Goal: Task Accomplishment & Management: Complete application form

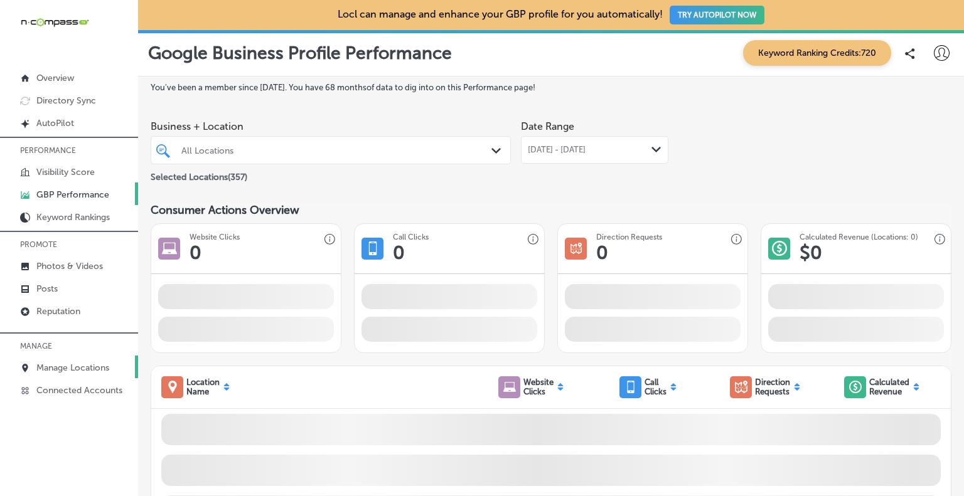
click at [45, 365] on p "Manage Locations" at bounding box center [72, 368] width 73 height 11
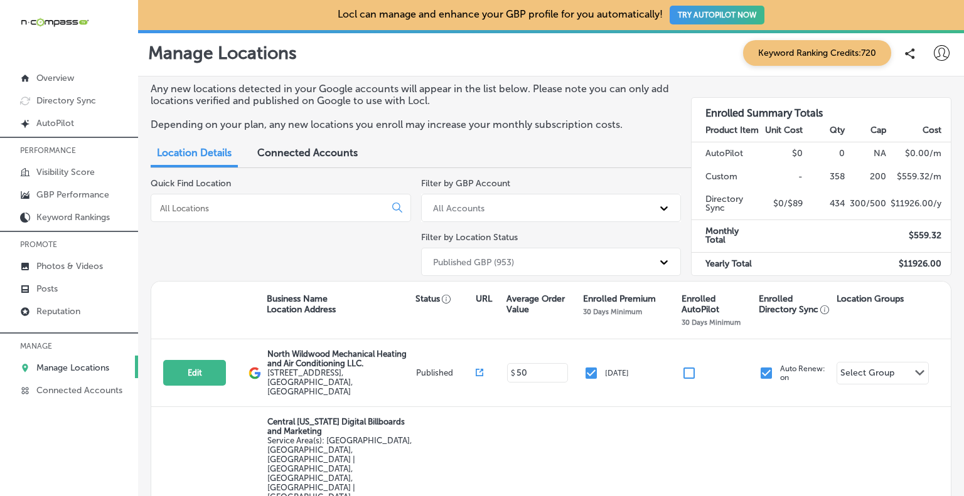
click at [238, 208] on input at bounding box center [270, 208] width 223 height 11
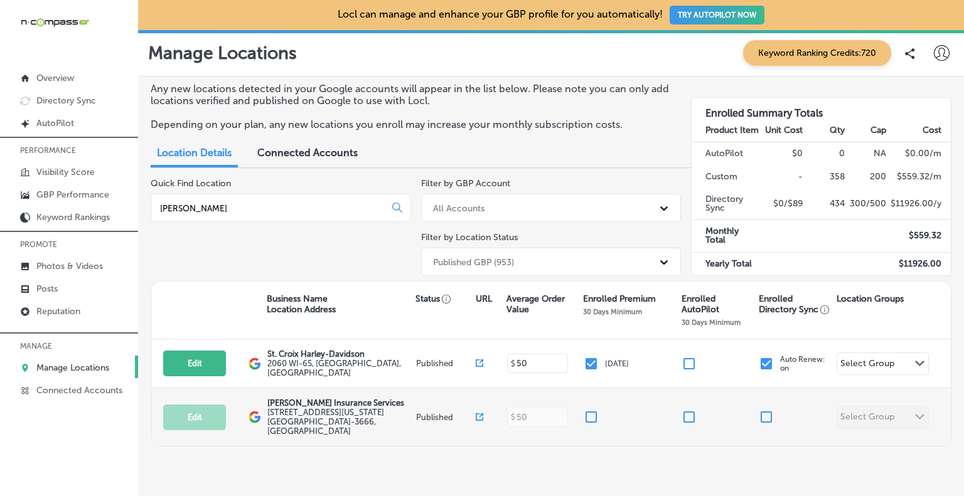
type input "[PERSON_NAME]"
click at [587, 413] on input "checkbox" at bounding box center [591, 417] width 15 height 15
checkbox input "true"
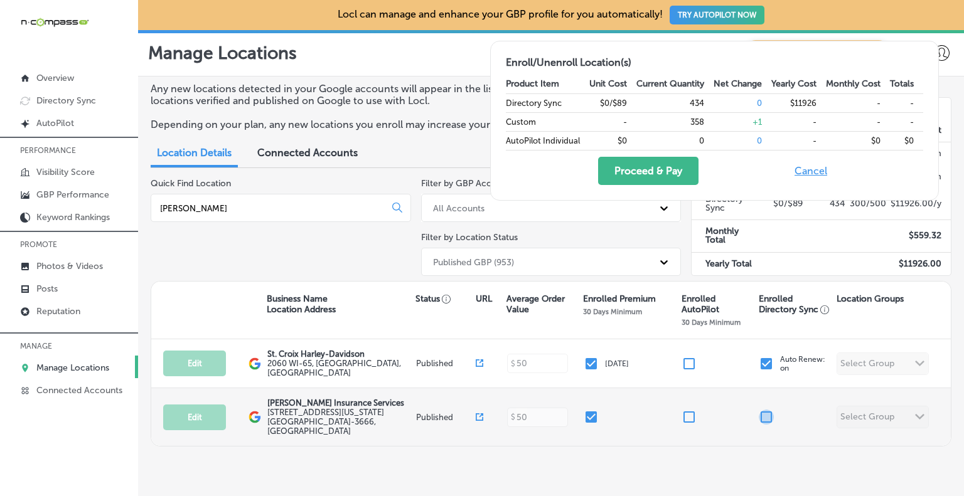
click at [759, 412] on input "checkbox" at bounding box center [766, 417] width 15 height 15
checkbox input "true"
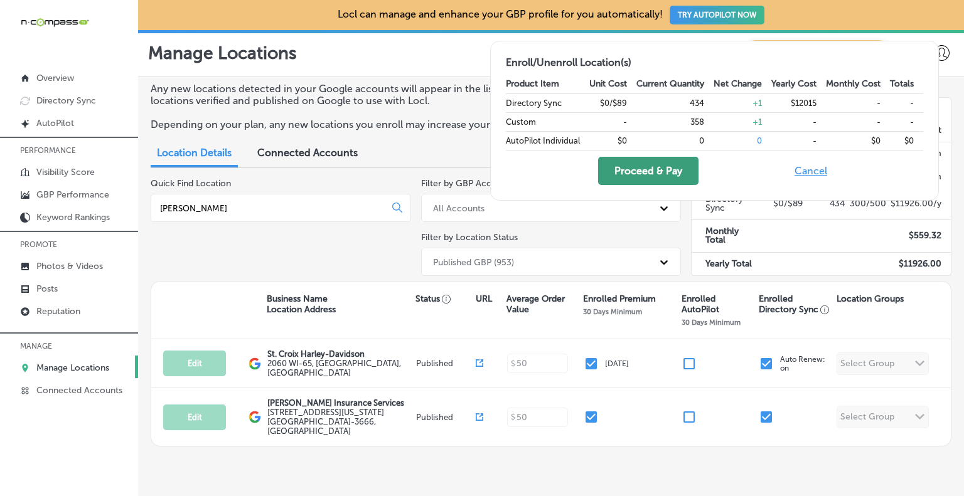
click at [641, 173] on button "Proceed & Pay" at bounding box center [648, 171] width 100 height 28
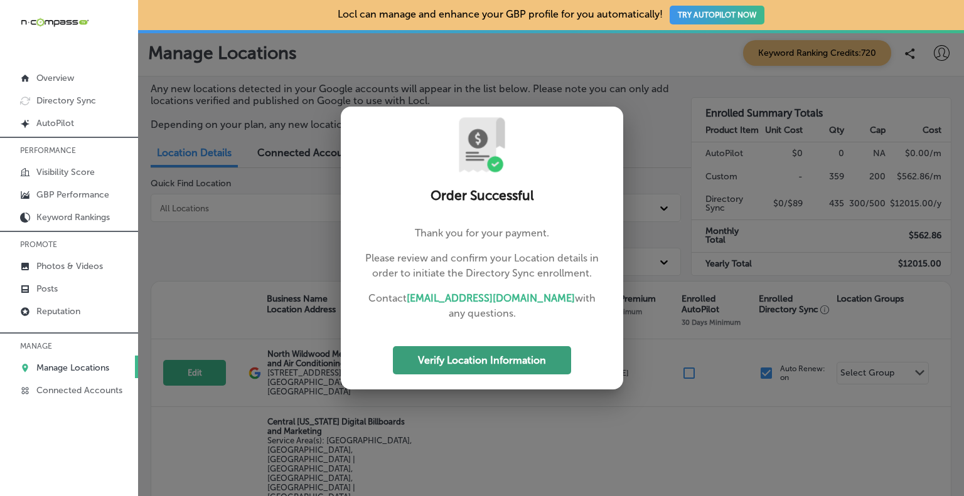
click at [476, 363] on button "Verify Location Information" at bounding box center [482, 360] width 178 height 28
select select "US"
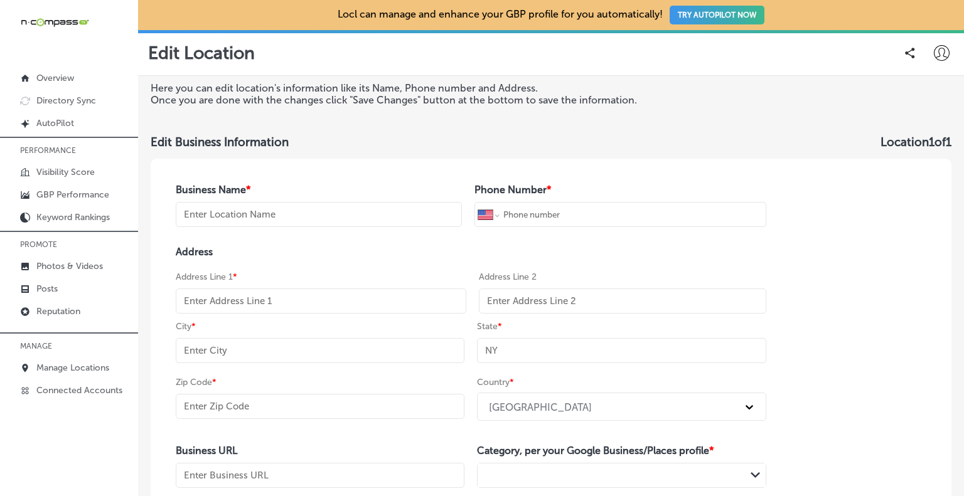
type input "[PERSON_NAME] Insurance Services"
type input "[PHONE_NUMBER]"
type input "[STREET_ADDRESS][US_STATE]"
type input "[GEOGRAPHIC_DATA]"
type input "LA"
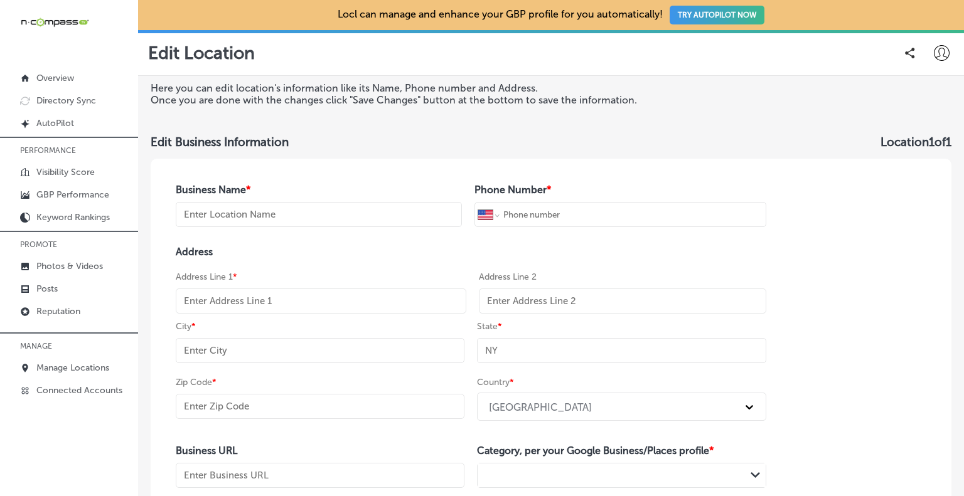
type input "71101-3666"
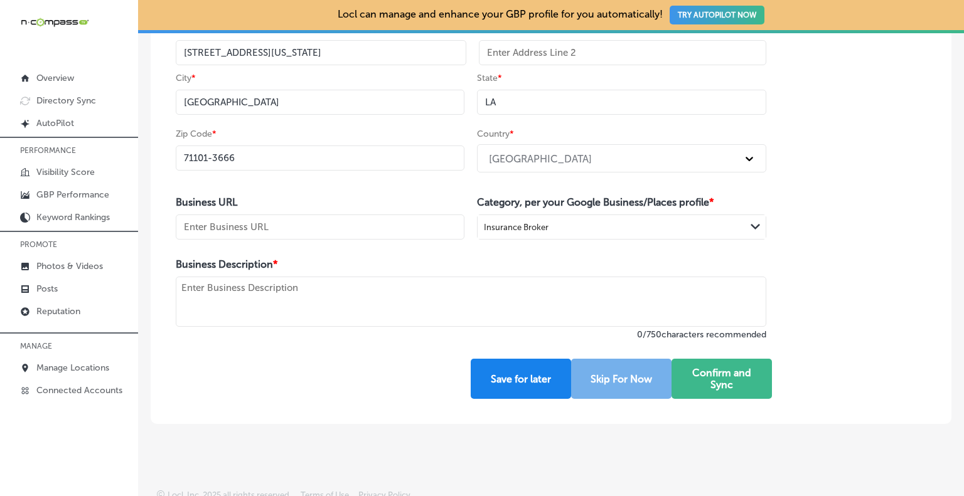
scroll to position [251, 0]
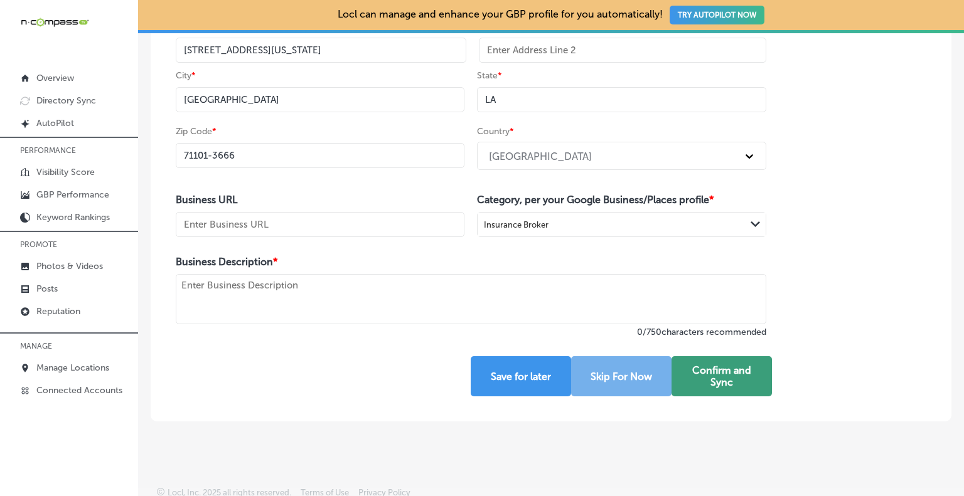
click at [709, 376] on button "Confirm and Sync" at bounding box center [721, 376] width 100 height 40
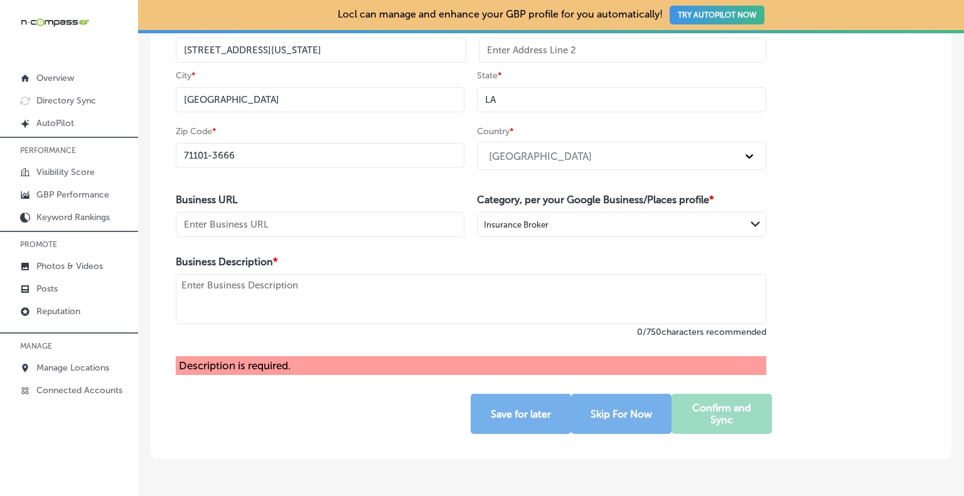
click at [496, 294] on textarea at bounding box center [471, 299] width 590 height 50
